Goal: Information Seeking & Learning: Learn about a topic

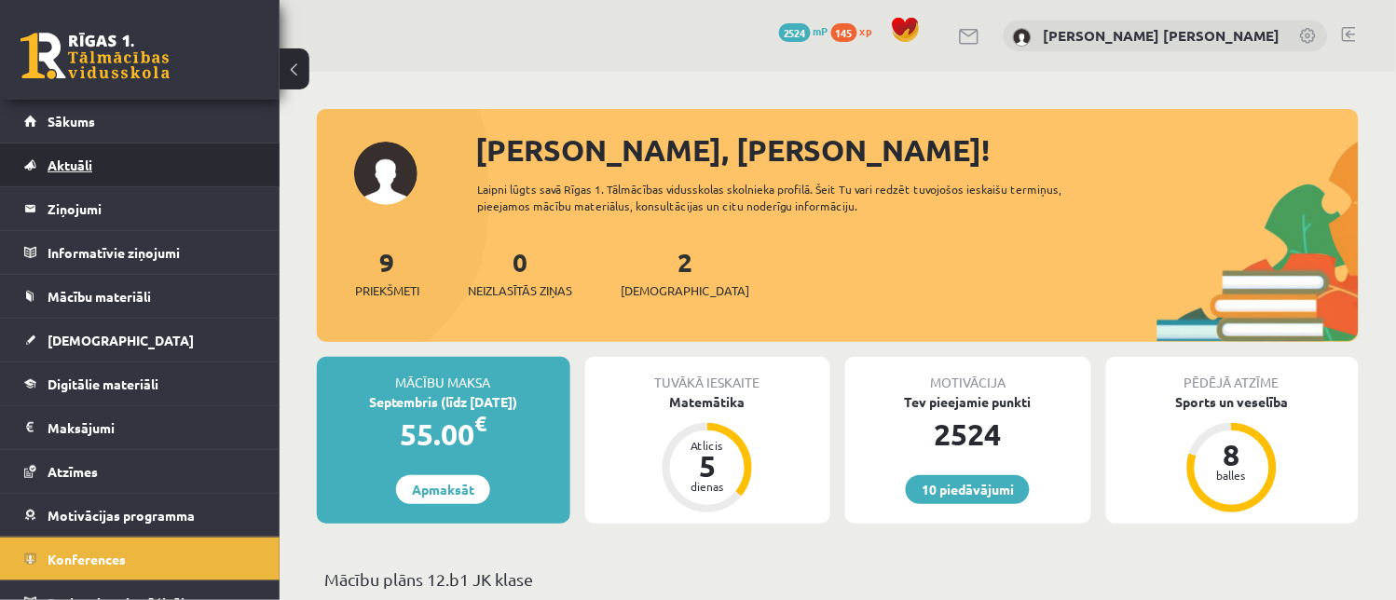
click at [126, 170] on link "Aktuāli" at bounding box center [140, 165] width 232 height 43
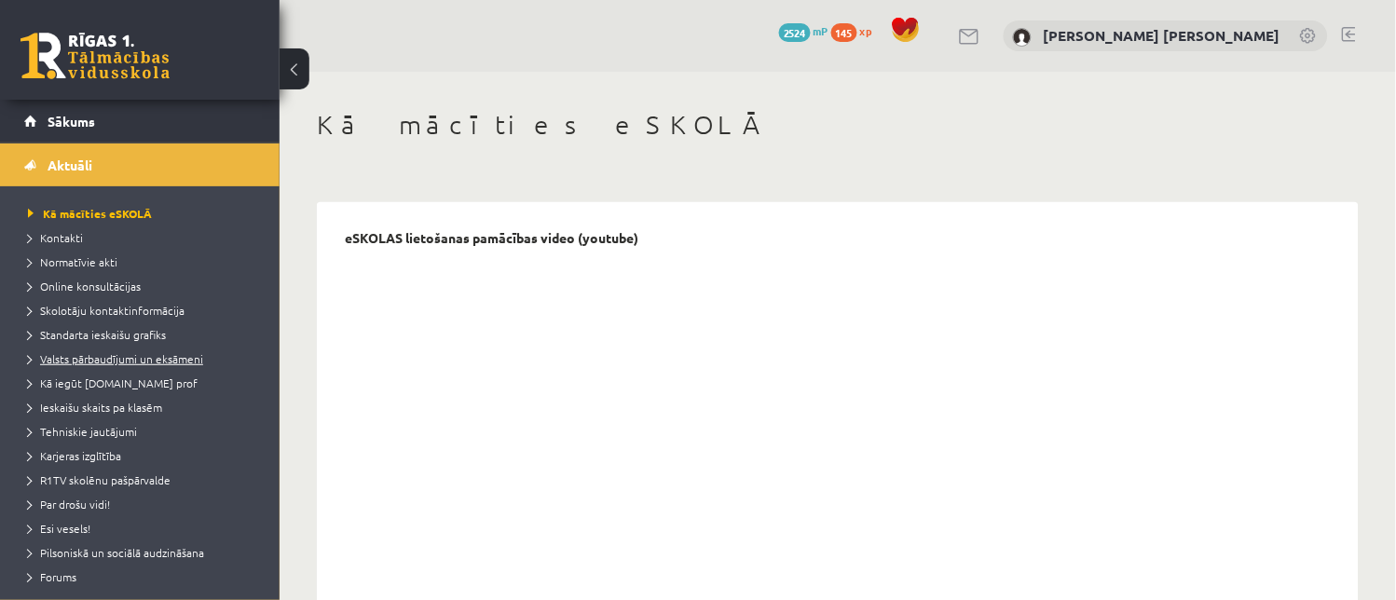
click at [110, 357] on span "Valsts pārbaudījumi un eksāmeni" at bounding box center [115, 358] width 175 height 15
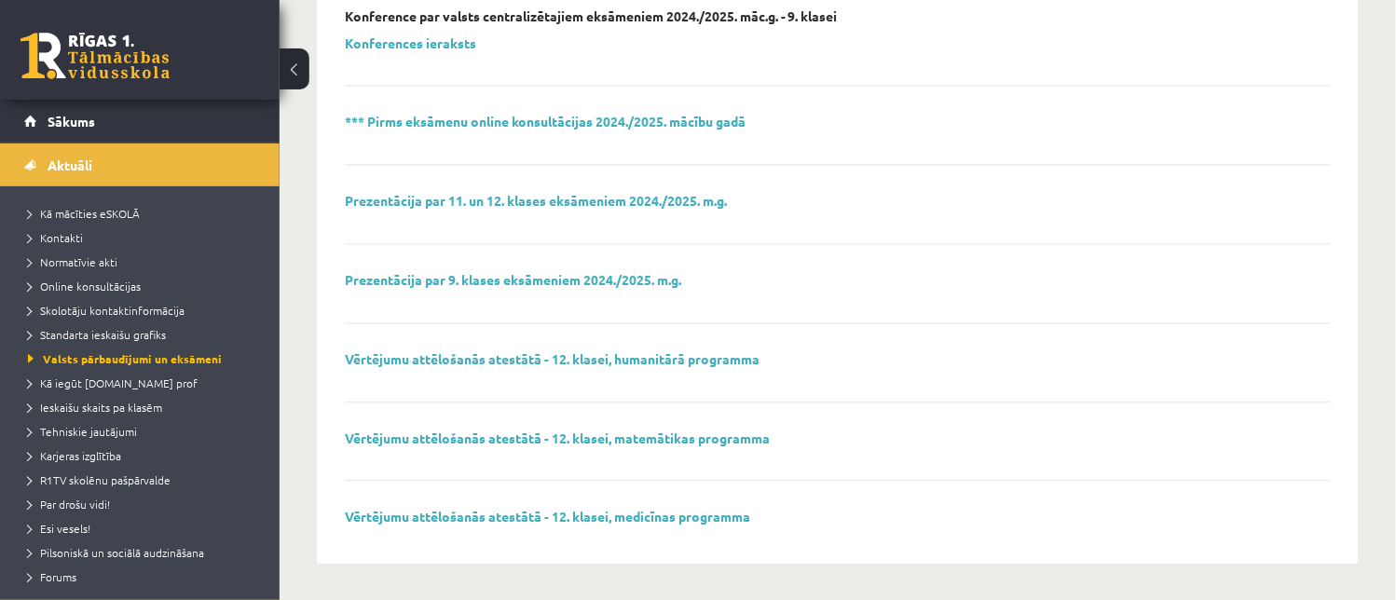
scroll to position [703, 0]
click at [664, 124] on link "*** Pirms eksāmenu online konsultācijas 2024./2025. mācību gadā" at bounding box center [545, 120] width 401 height 17
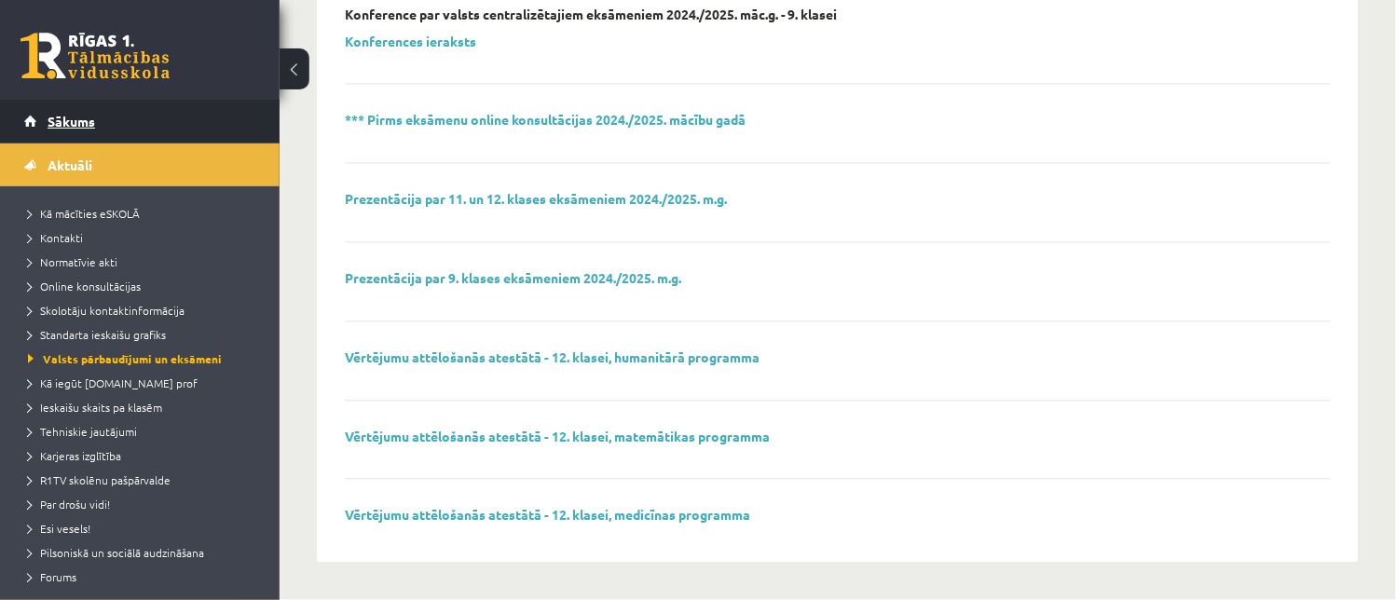
click at [211, 137] on link "Sākums" at bounding box center [140, 121] width 232 height 43
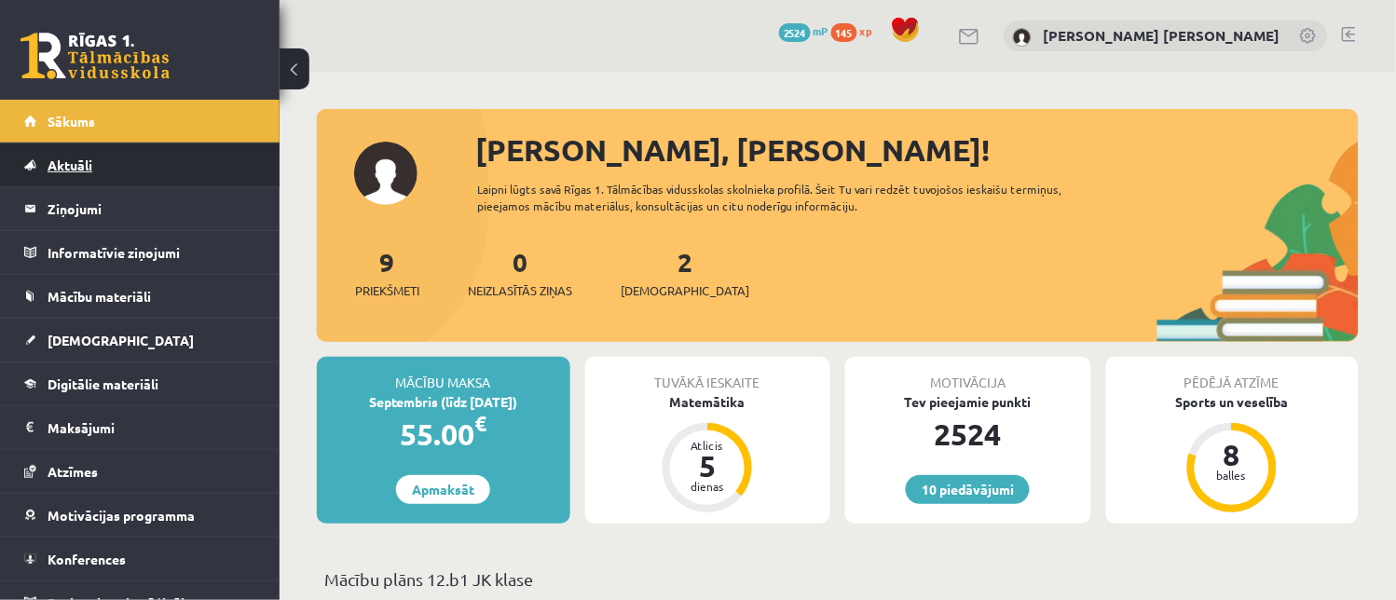
click at [163, 171] on link "Aktuāli" at bounding box center [140, 165] width 232 height 43
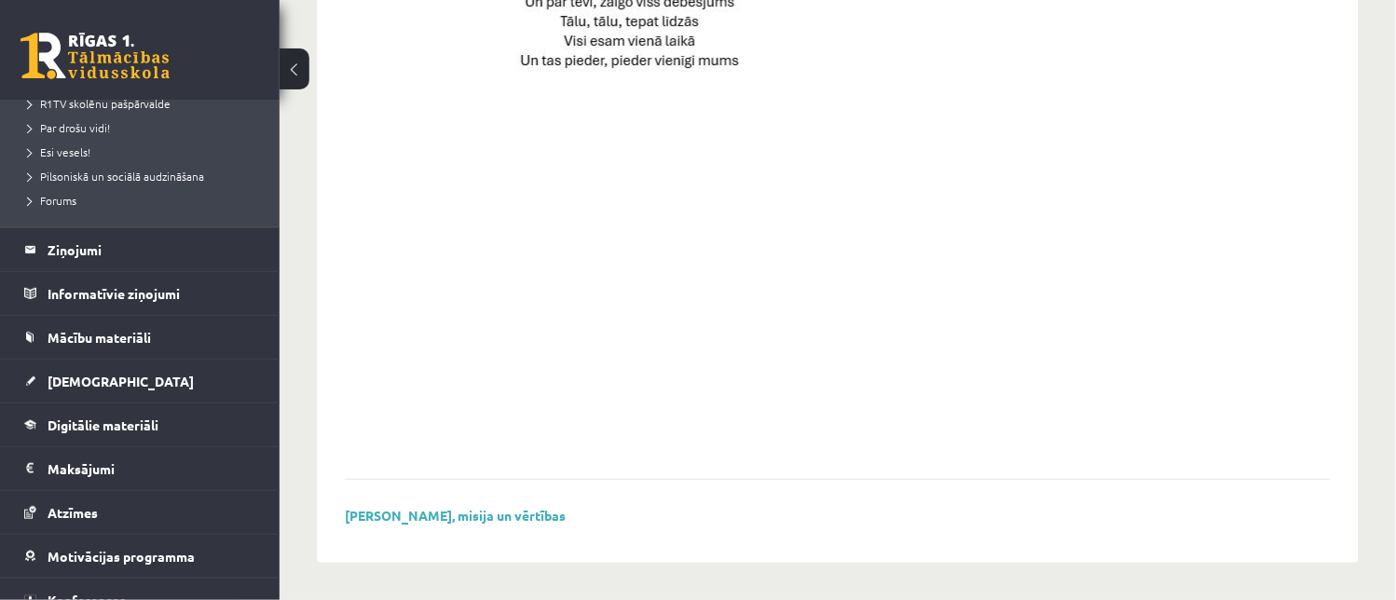
scroll to position [442, 0]
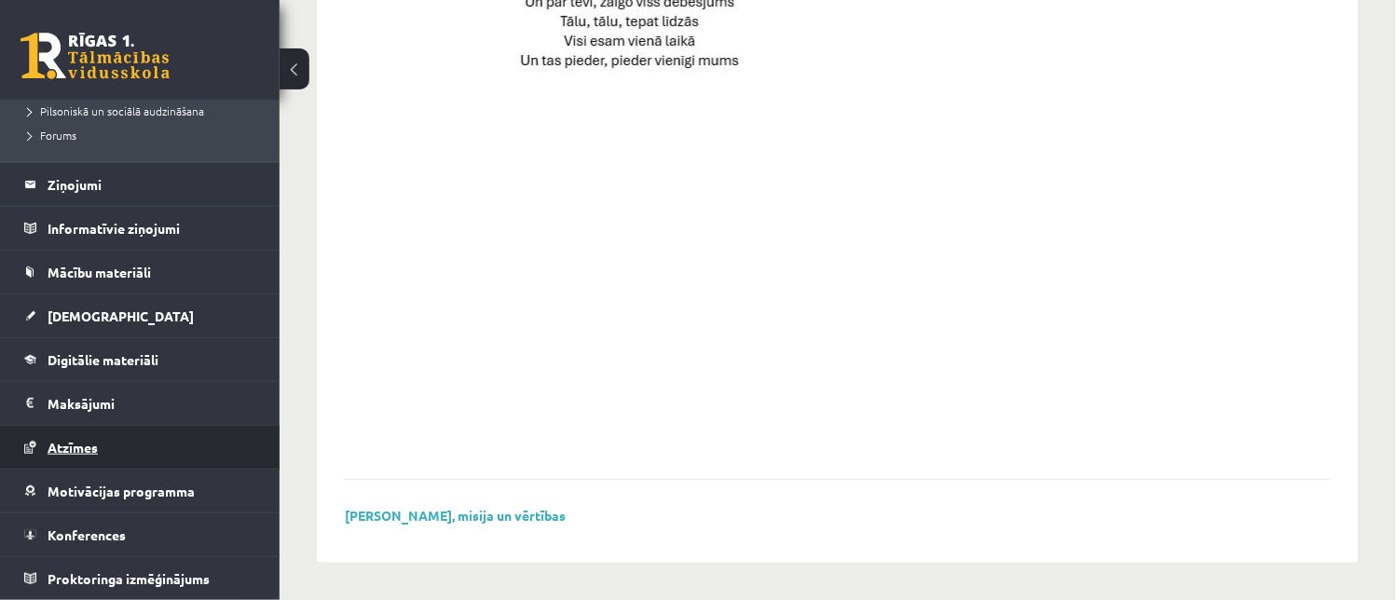
click at [147, 443] on link "Atzīmes" at bounding box center [140, 447] width 232 height 43
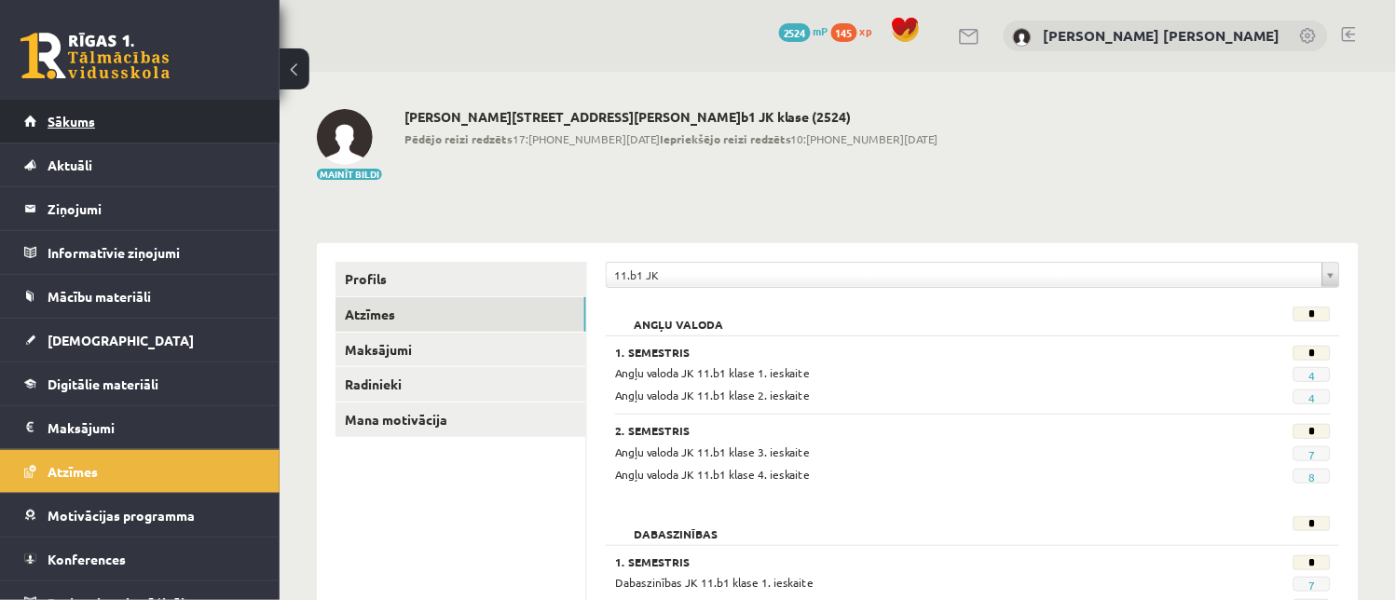
click at [179, 123] on link "Sākums" at bounding box center [140, 121] width 232 height 43
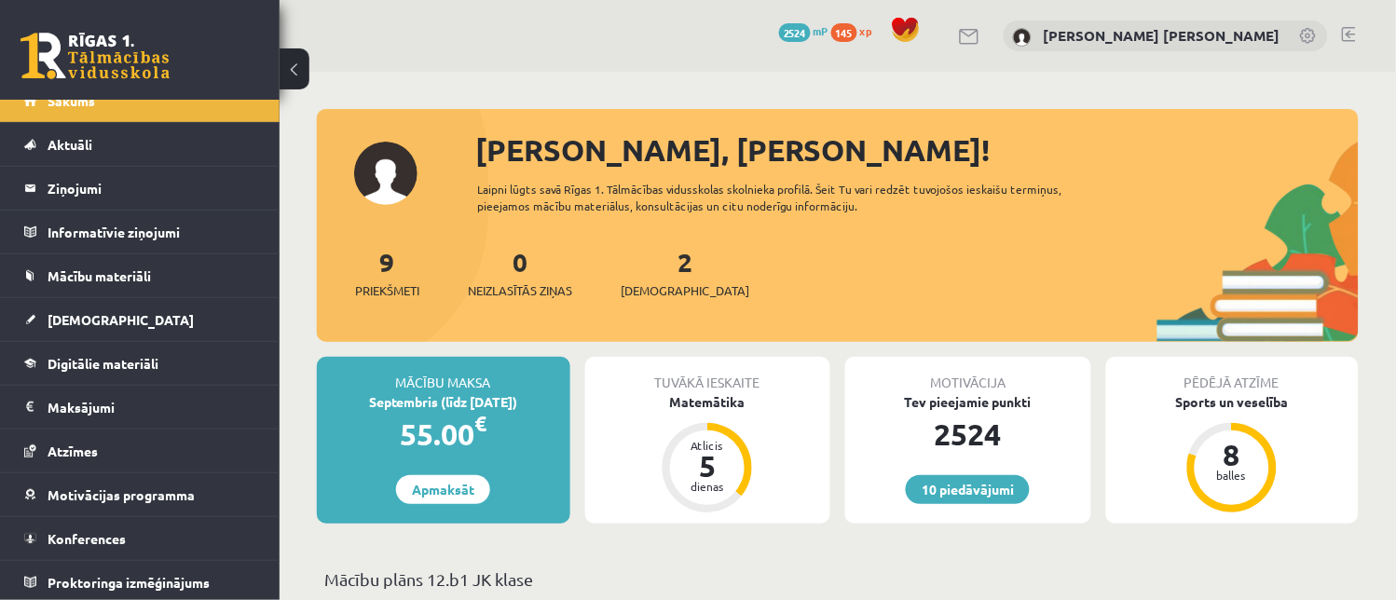
scroll to position [24, 0]
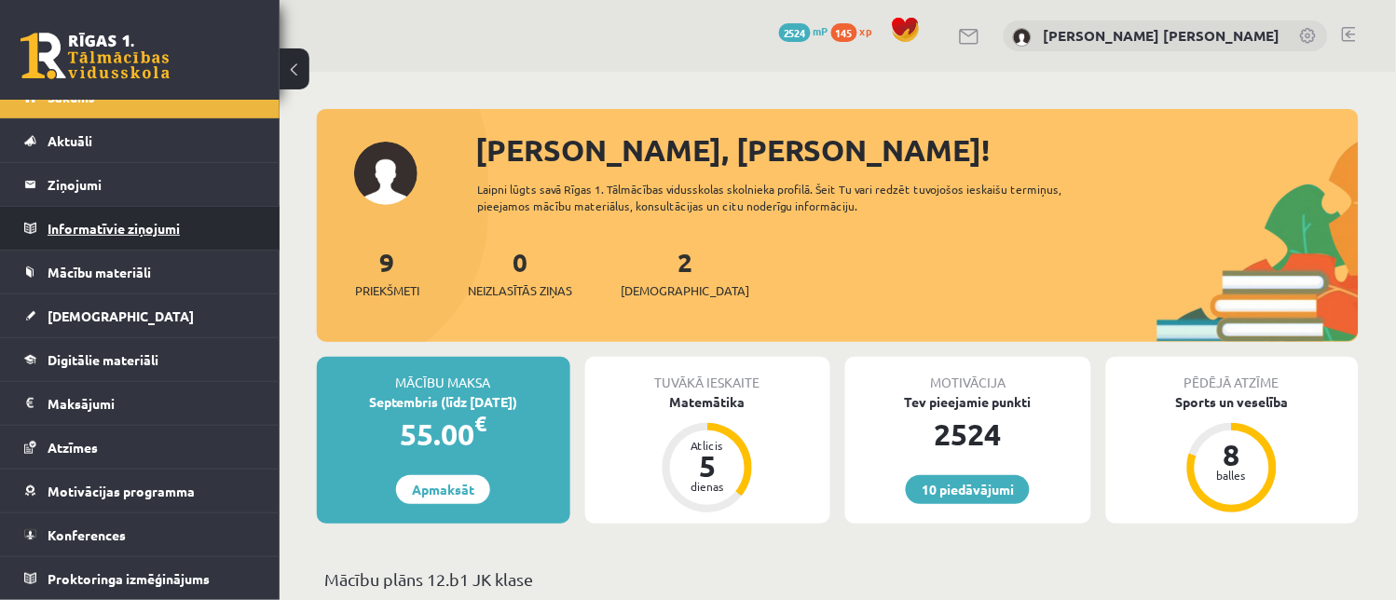
click at [205, 237] on legend "Informatīvie ziņojumi 0" at bounding box center [152, 228] width 209 height 43
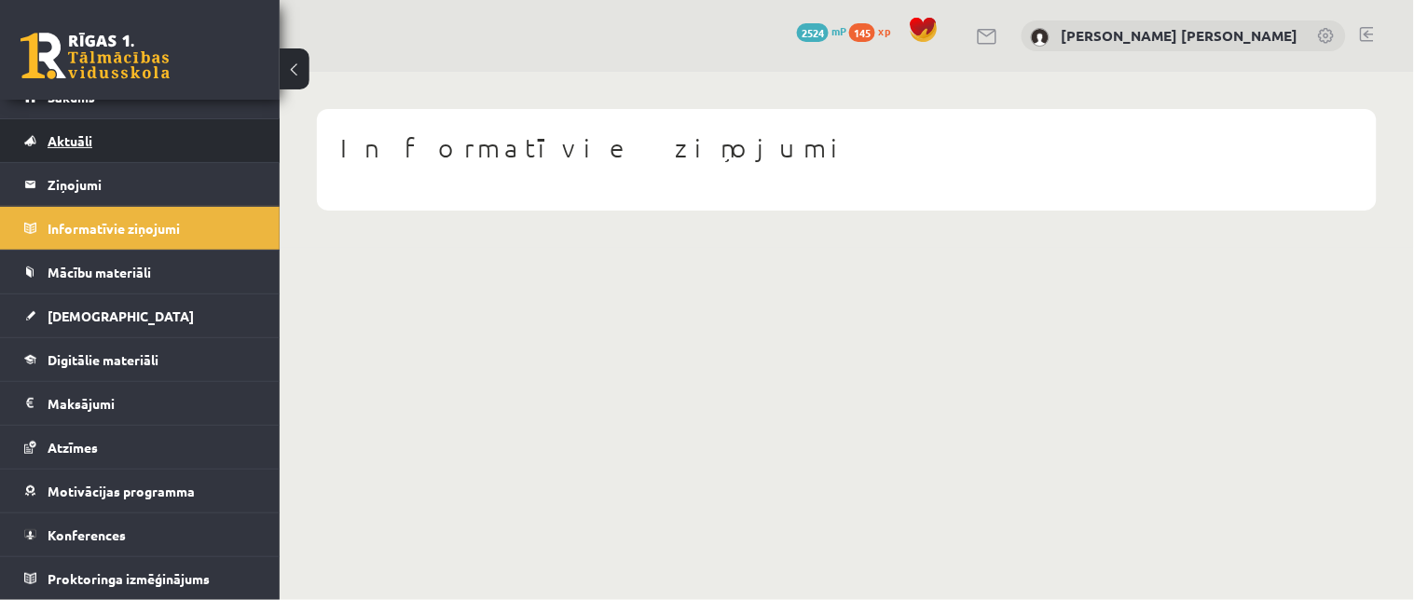
click at [190, 127] on link "Aktuāli" at bounding box center [140, 140] width 232 height 43
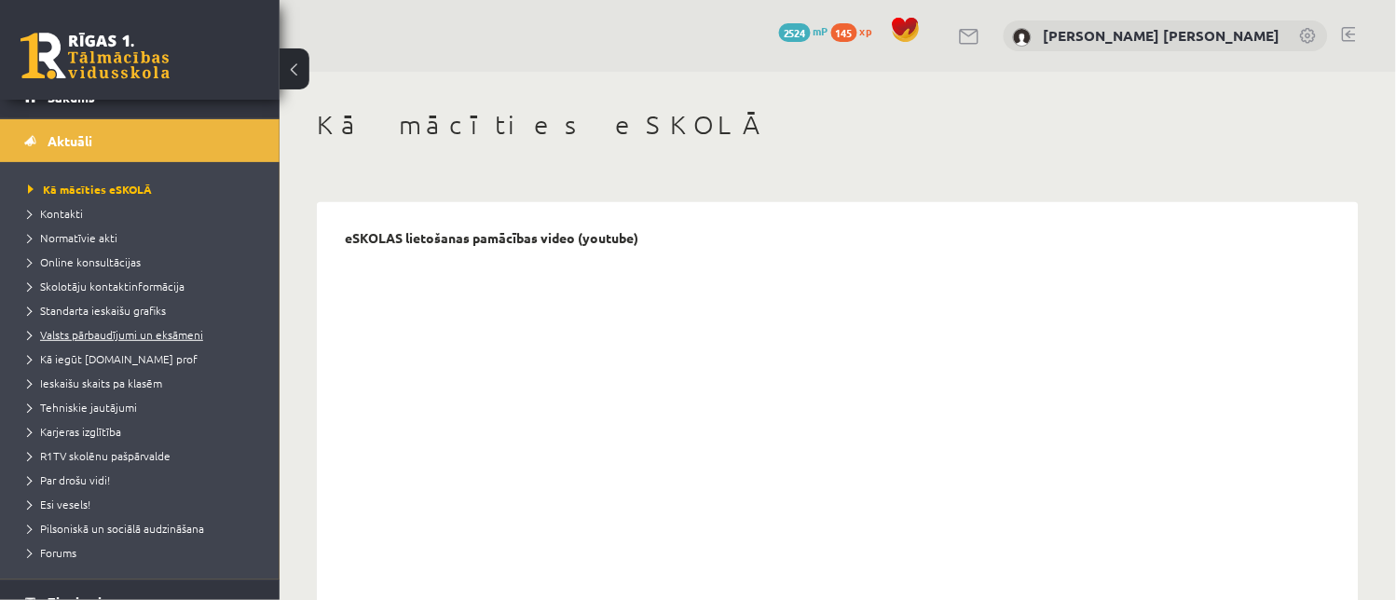
click at [194, 332] on span "Valsts pārbaudījumi un eksāmeni" at bounding box center [115, 334] width 175 height 15
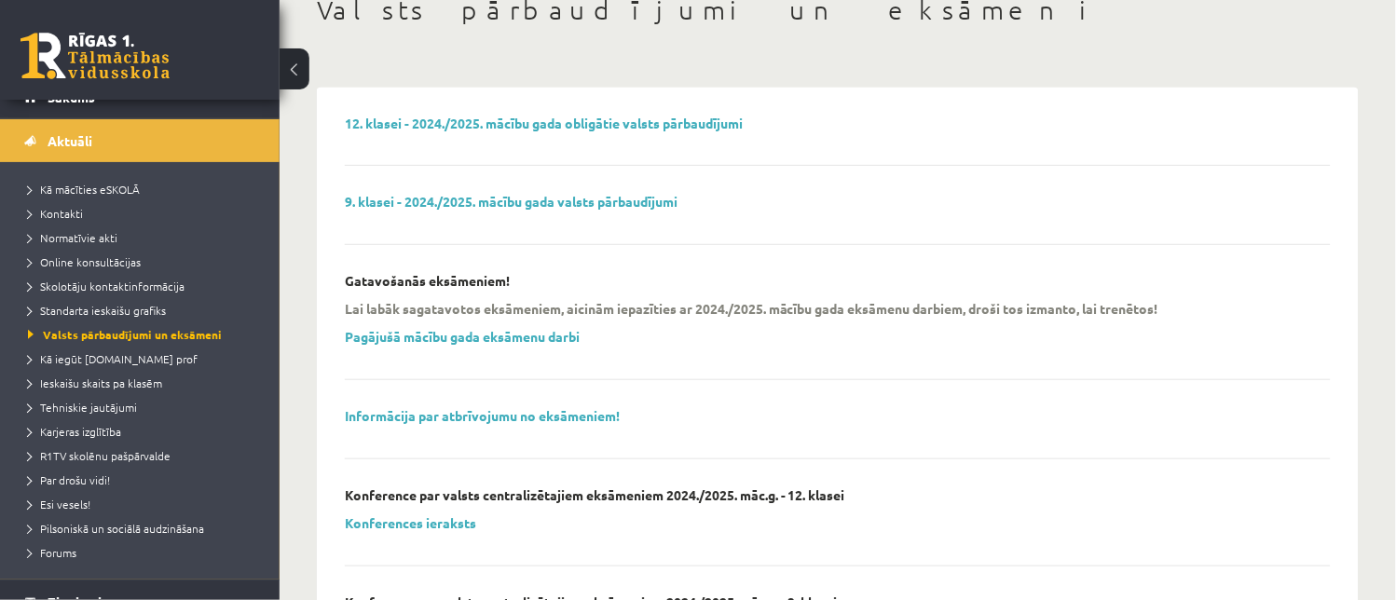
scroll to position [170, 0]
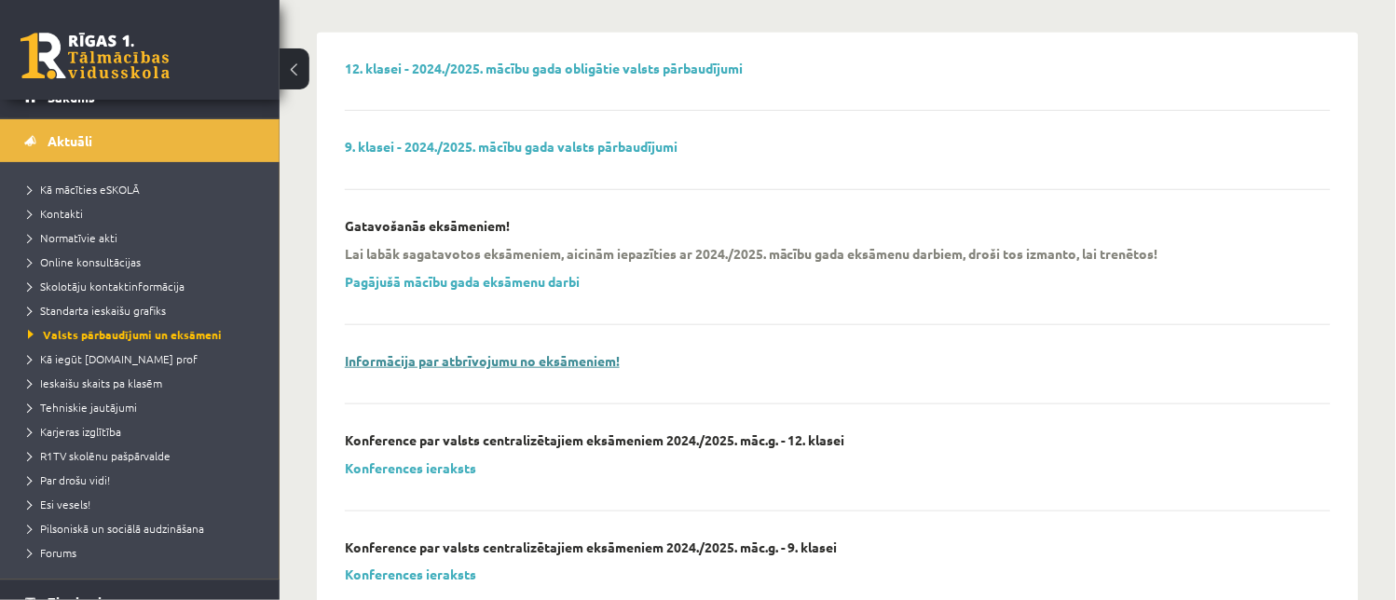
click at [601, 359] on link "Informācija par atbrīvojumu no eksāmeniem!" at bounding box center [482, 360] width 275 height 17
click at [562, 284] on link "Pagājušā mācību gada eksāmenu darbi" at bounding box center [462, 281] width 235 height 17
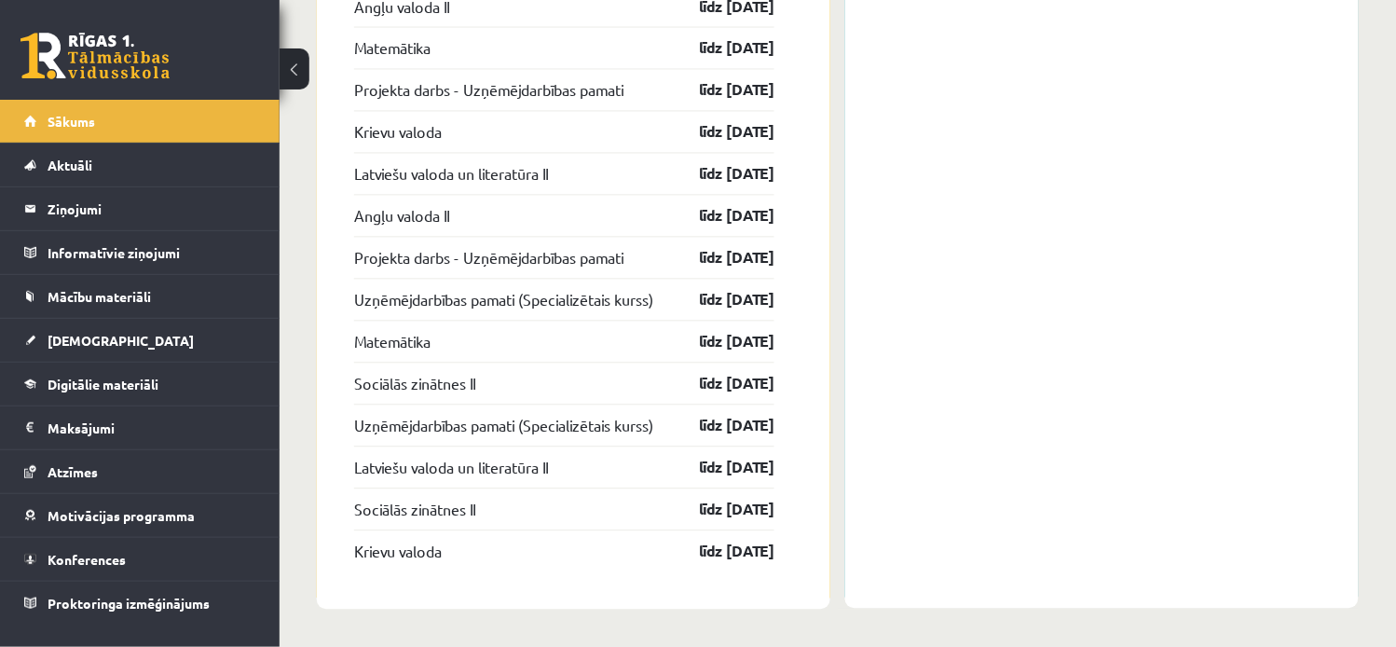
scroll to position [2333, 0]
click at [166, 153] on link "Aktuāli" at bounding box center [140, 165] width 232 height 43
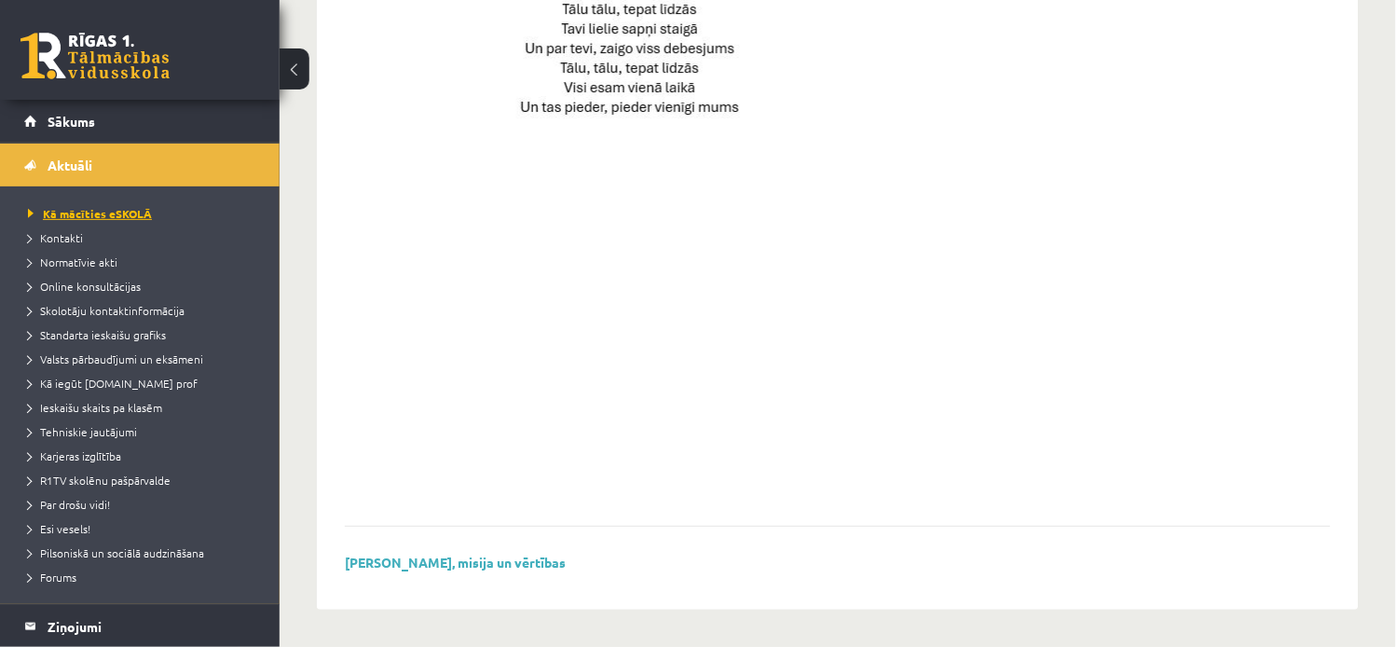
scroll to position [1382, 0]
click at [157, 350] on link "Valsts pārbaudījumi un eksāmeni" at bounding box center [144, 358] width 233 height 17
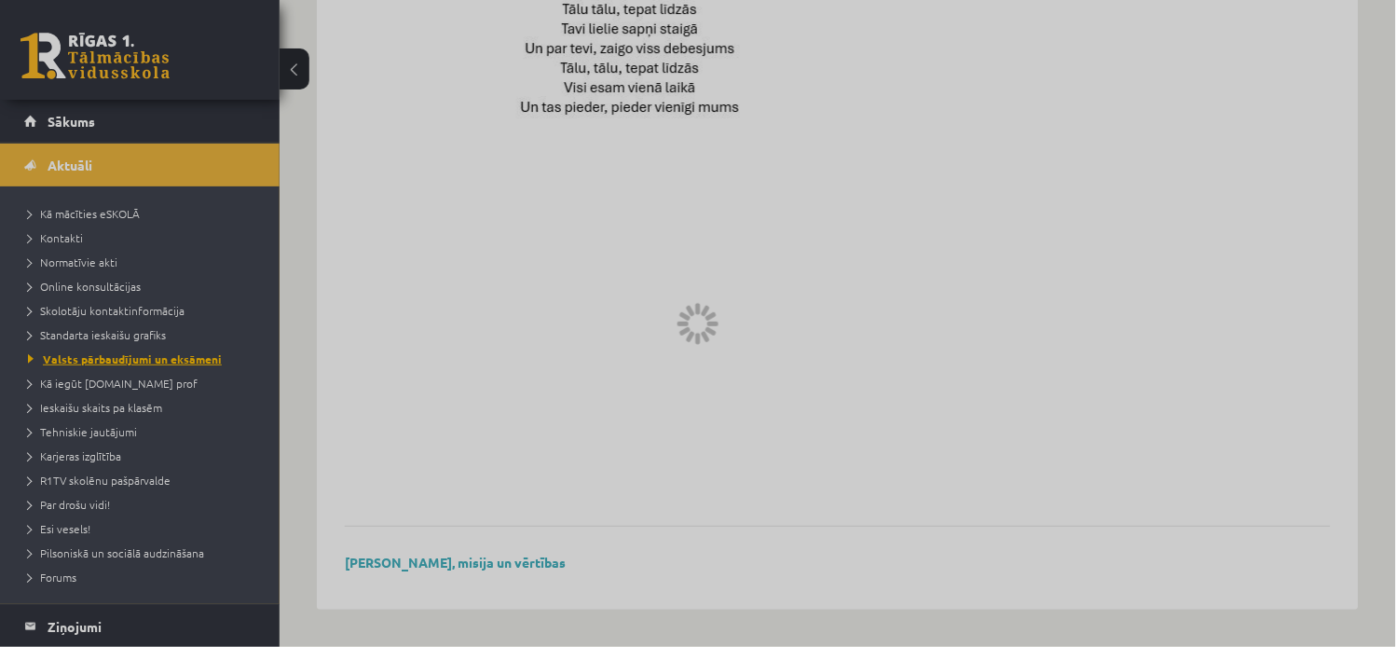
scroll to position [656, 0]
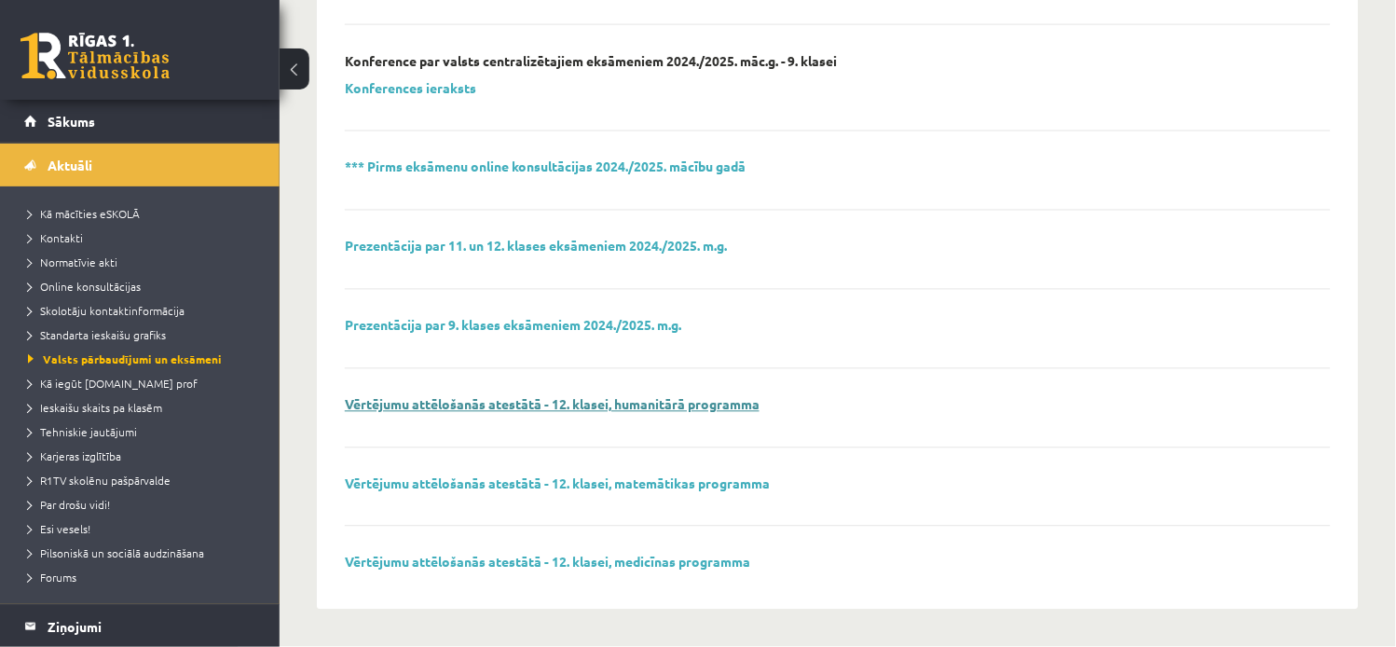
click at [694, 404] on link "Vērtējumu attēlošanās atestātā - 12. klasei, humanitārā programma" at bounding box center [552, 404] width 415 height 17
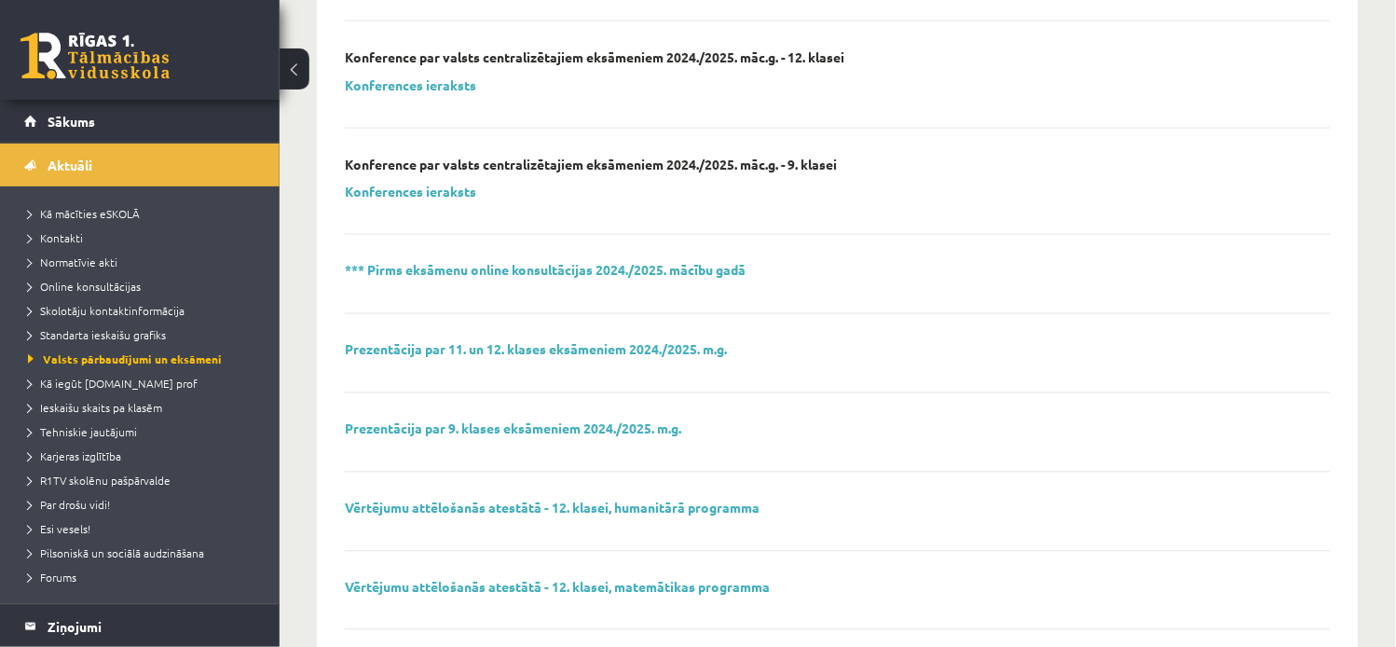
scroll to position [546, 0]
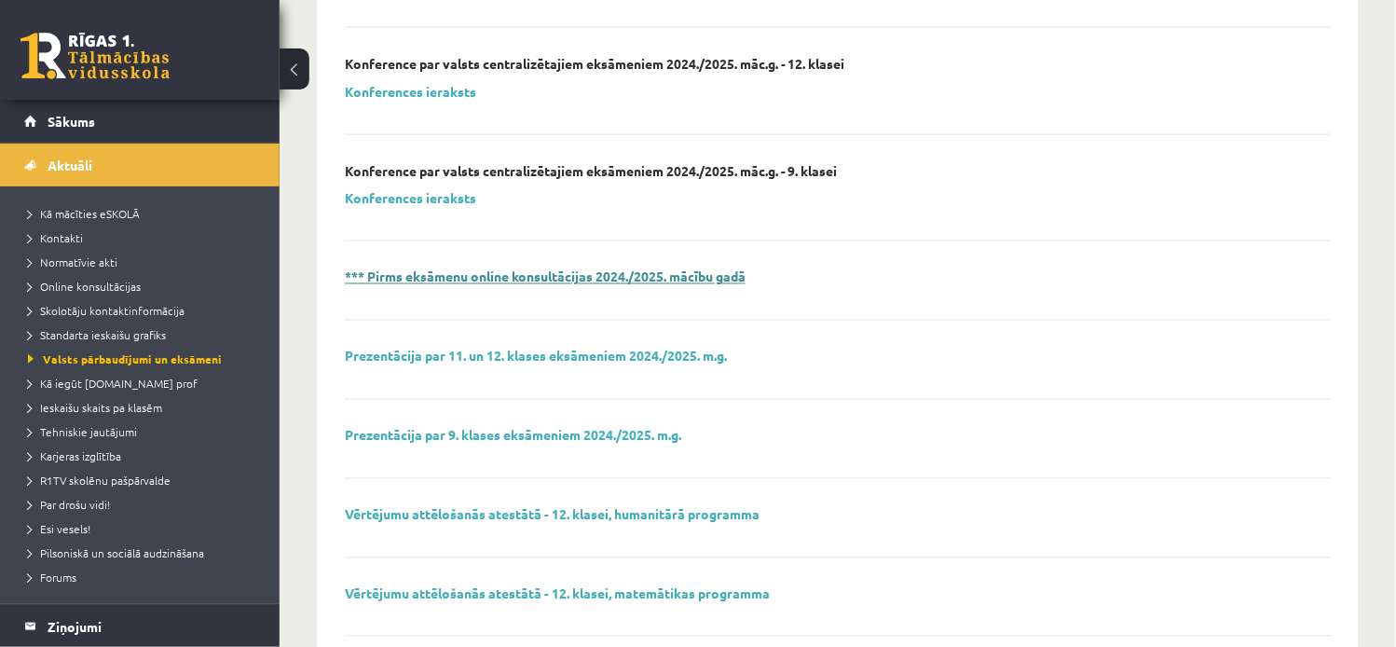
click at [738, 271] on link "*** Pirms eksāmenu online konsultācijas 2024./2025. mācību gadā" at bounding box center [545, 276] width 401 height 17
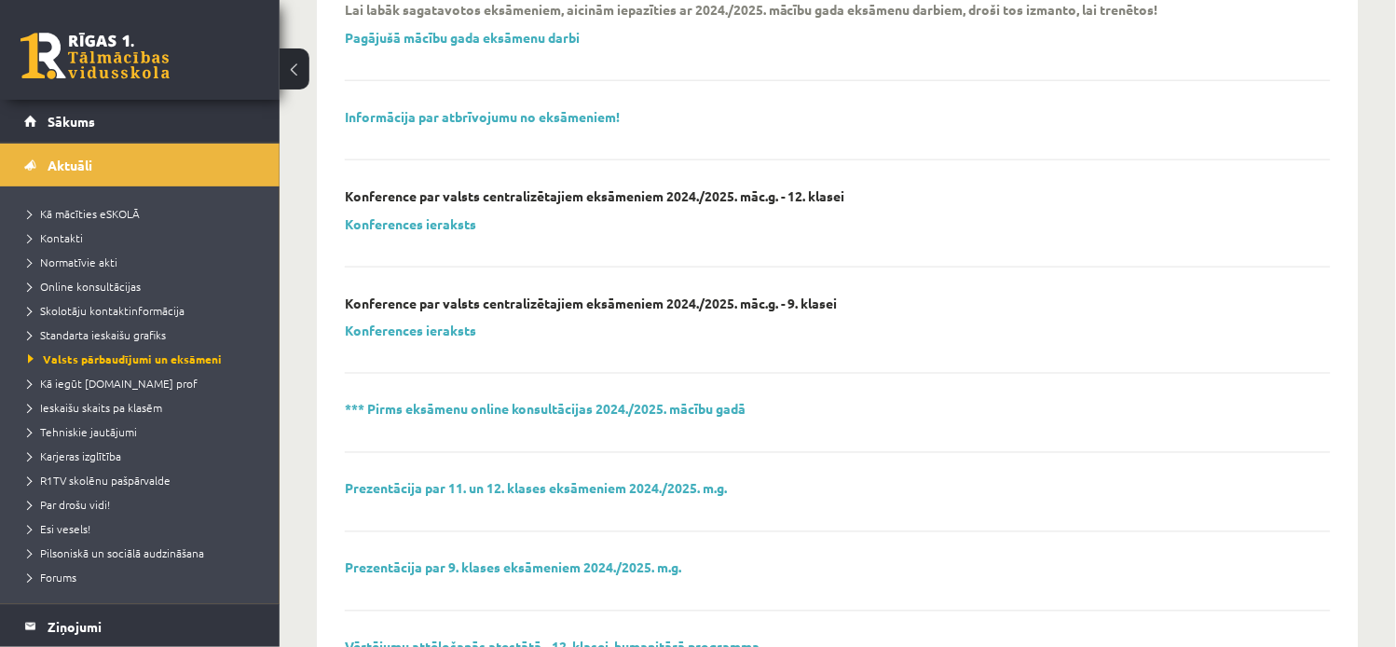
scroll to position [412, 0]
click at [694, 495] on link "Prezentācija par 11. un 12. klases eksāmeniem 2024./2025. m.g." at bounding box center [536, 490] width 382 height 17
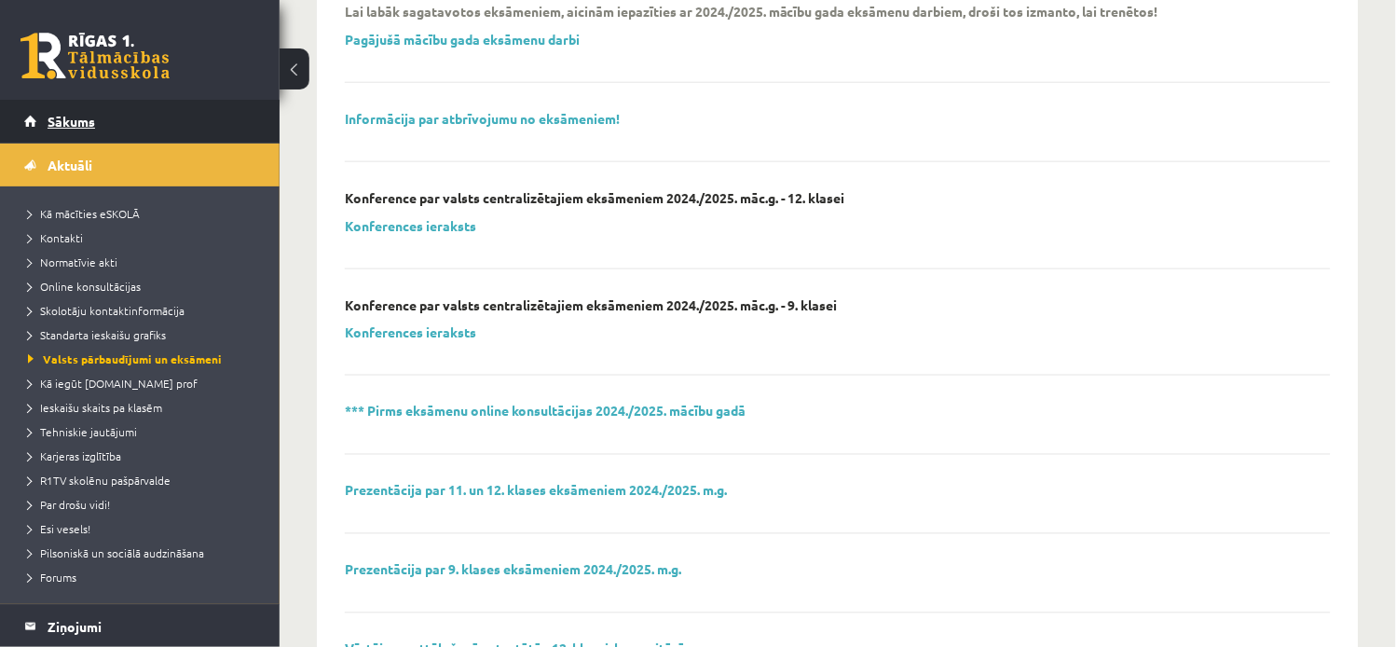
click at [112, 106] on link "Sākums" at bounding box center [140, 121] width 232 height 43
